Goal: Information Seeking & Learning: Learn about a topic

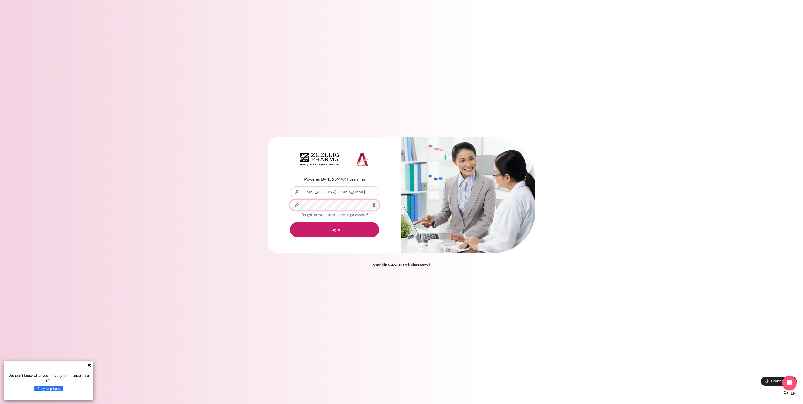
click at [290, 222] on button "Log in" at bounding box center [334, 229] width 89 height 15
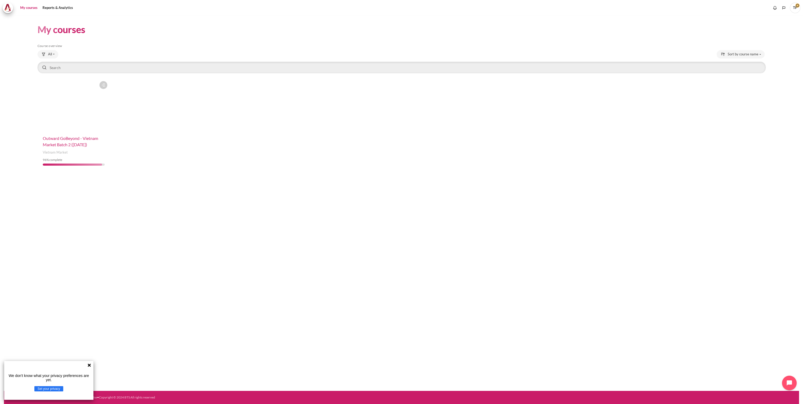
click at [57, 138] on span "Outward GoBeyond - Vietnam Market Batch 2 ([DATE])" at bounding box center [70, 141] width 55 height 11
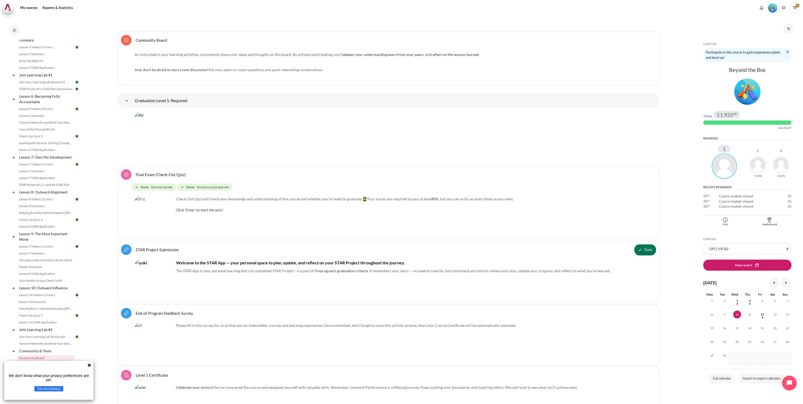
scroll to position [5959, 0]
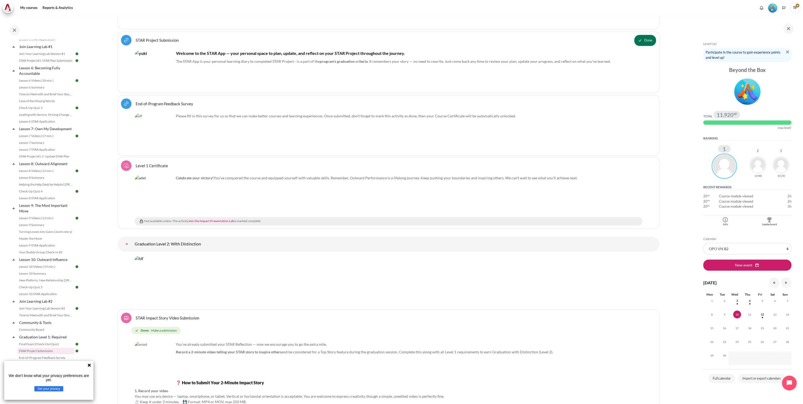
click at [225, 223] on link "Join the Impact Presentation Lab" at bounding box center [211, 221] width 46 height 4
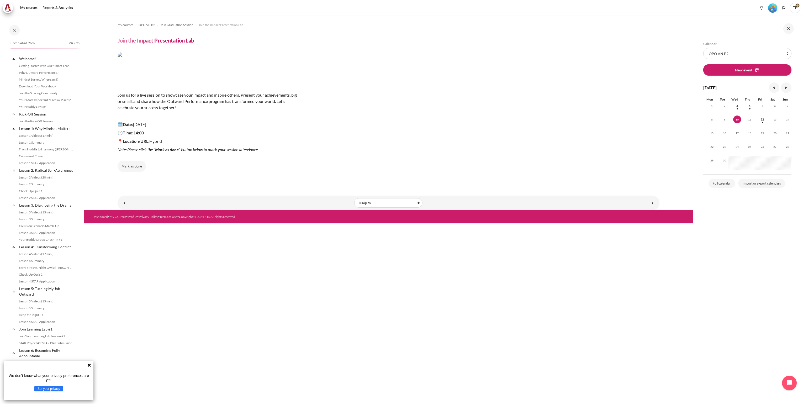
scroll to position [412, 0]
click at [89, 365] on icon at bounding box center [89, 364] width 3 height 3
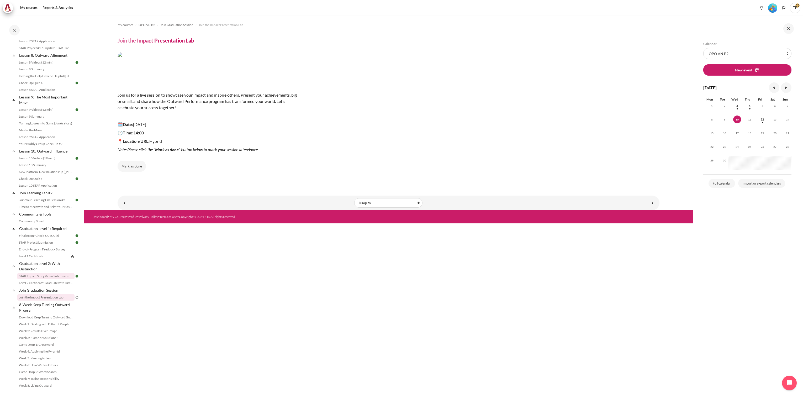
click at [40, 276] on link "STAR Impact Story Video Submission" at bounding box center [45, 276] width 57 height 6
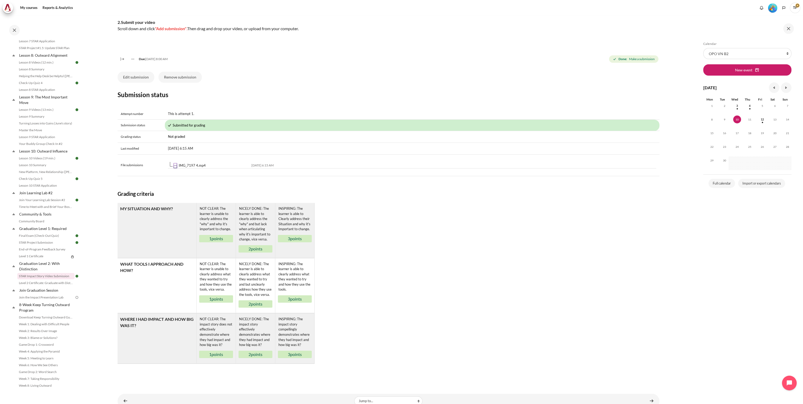
scroll to position [134, 0]
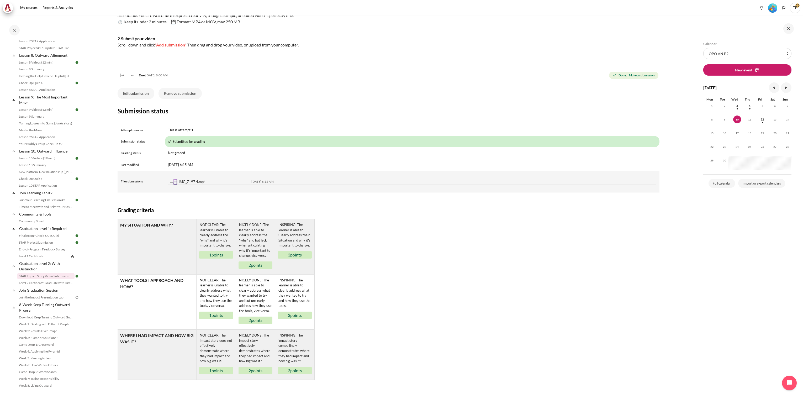
click at [189, 184] on link "IMG_7197 4.mp4" at bounding box center [192, 182] width 27 height 4
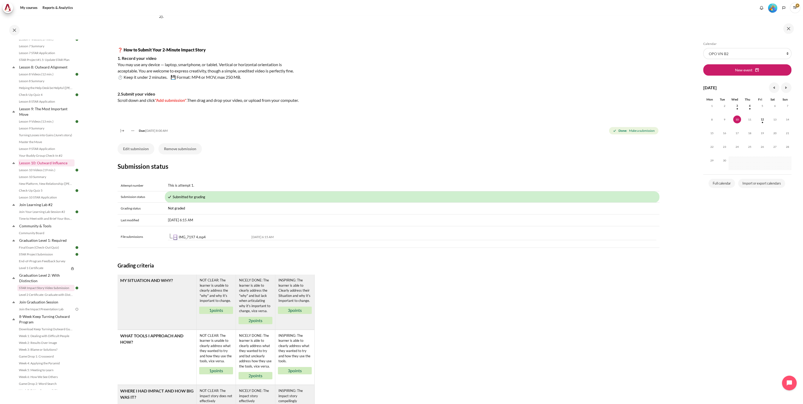
scroll to position [412, 0]
click at [43, 372] on link "Game Drop 2: Word Search" at bounding box center [45, 372] width 57 height 6
